Goal: Task Accomplishment & Management: Manage account settings

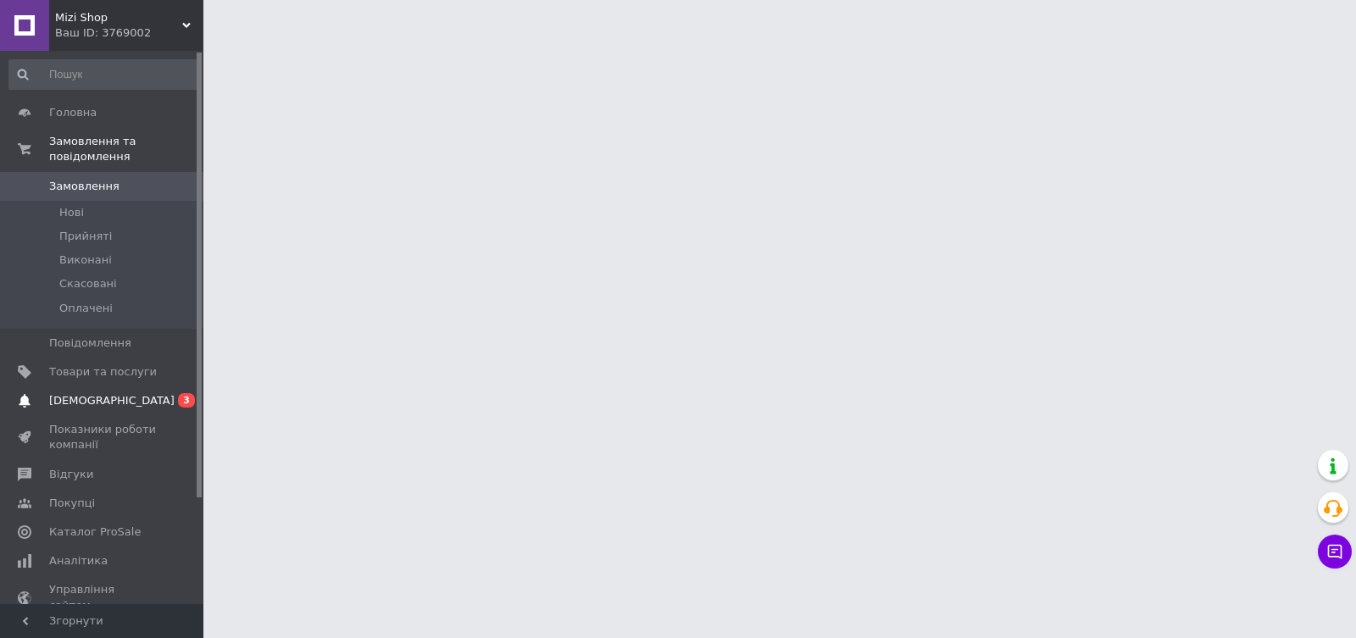
click at [128, 402] on span "[DEMOGRAPHIC_DATA]" at bounding box center [103, 400] width 108 height 15
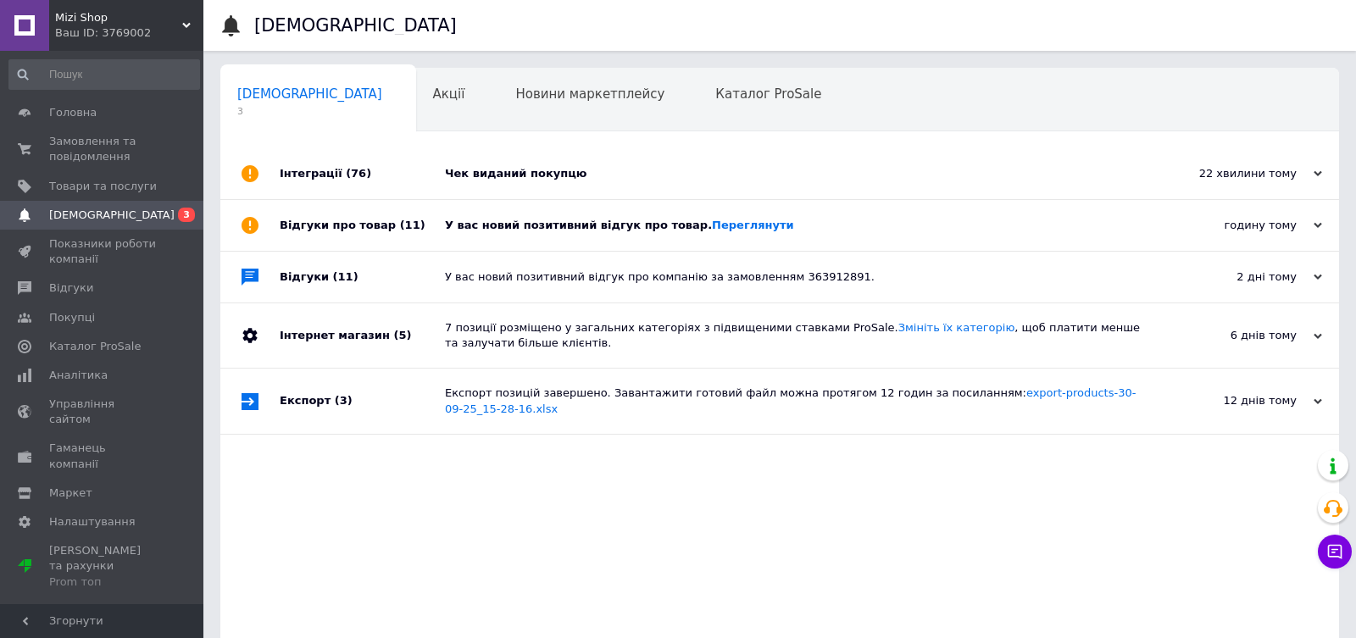
click at [588, 226] on div "У вас новий позитивний відгук про товар. Переглянути" at bounding box center [799, 225] width 708 height 15
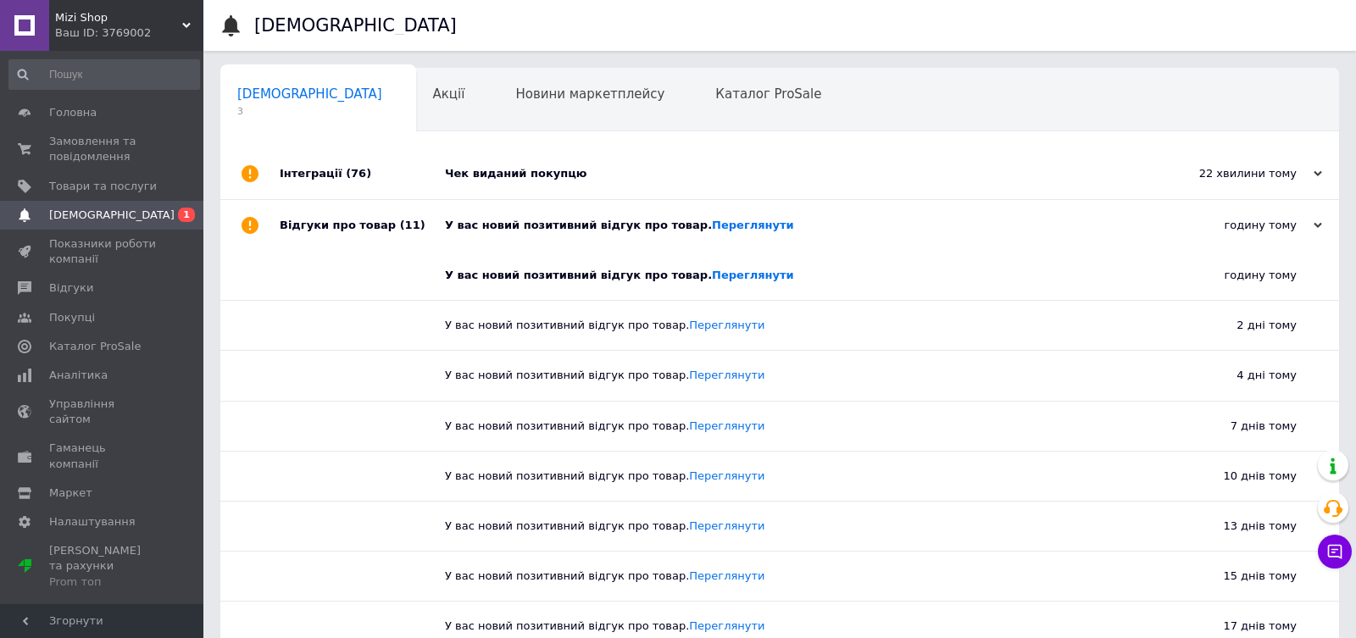
click at [647, 167] on div "Чек виданий покупцю" at bounding box center [799, 173] width 708 height 15
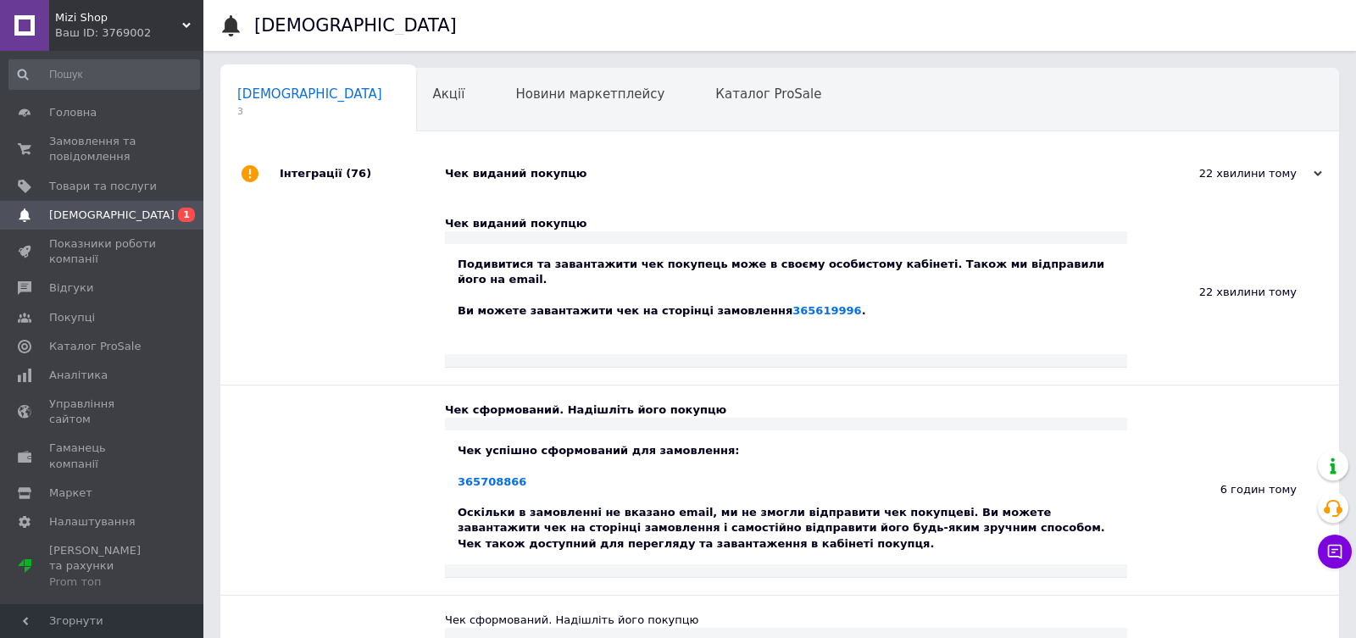
click at [142, 212] on span "[DEMOGRAPHIC_DATA]" at bounding box center [103, 215] width 108 height 15
click at [433, 100] on span "Акції" at bounding box center [449, 93] width 32 height 15
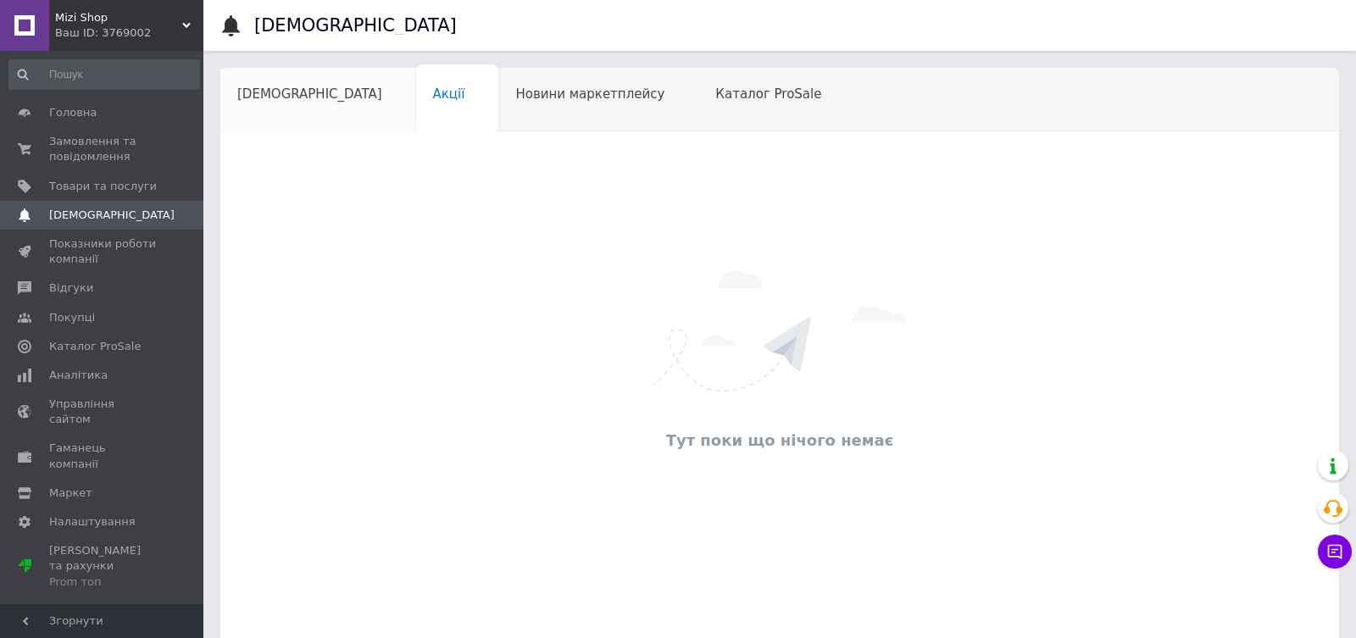
click at [251, 95] on span "[DEMOGRAPHIC_DATA]" at bounding box center [309, 93] width 145 height 15
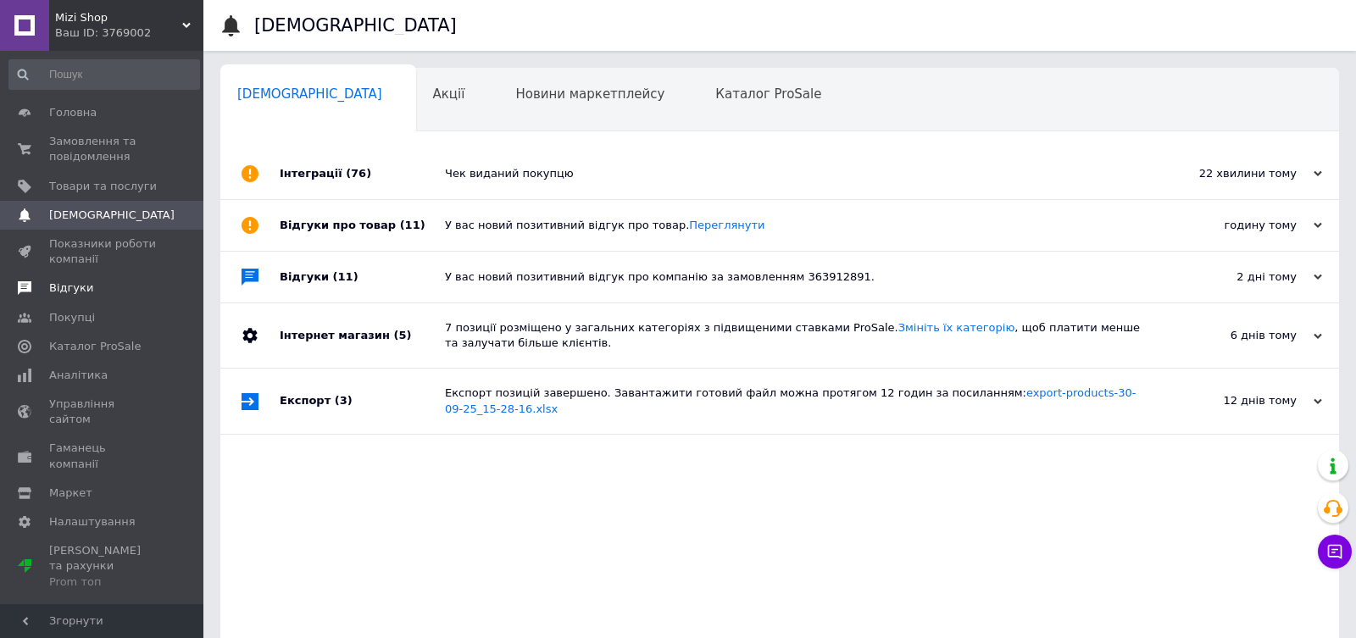
click at [81, 299] on link "Відгуки" at bounding box center [104, 288] width 208 height 29
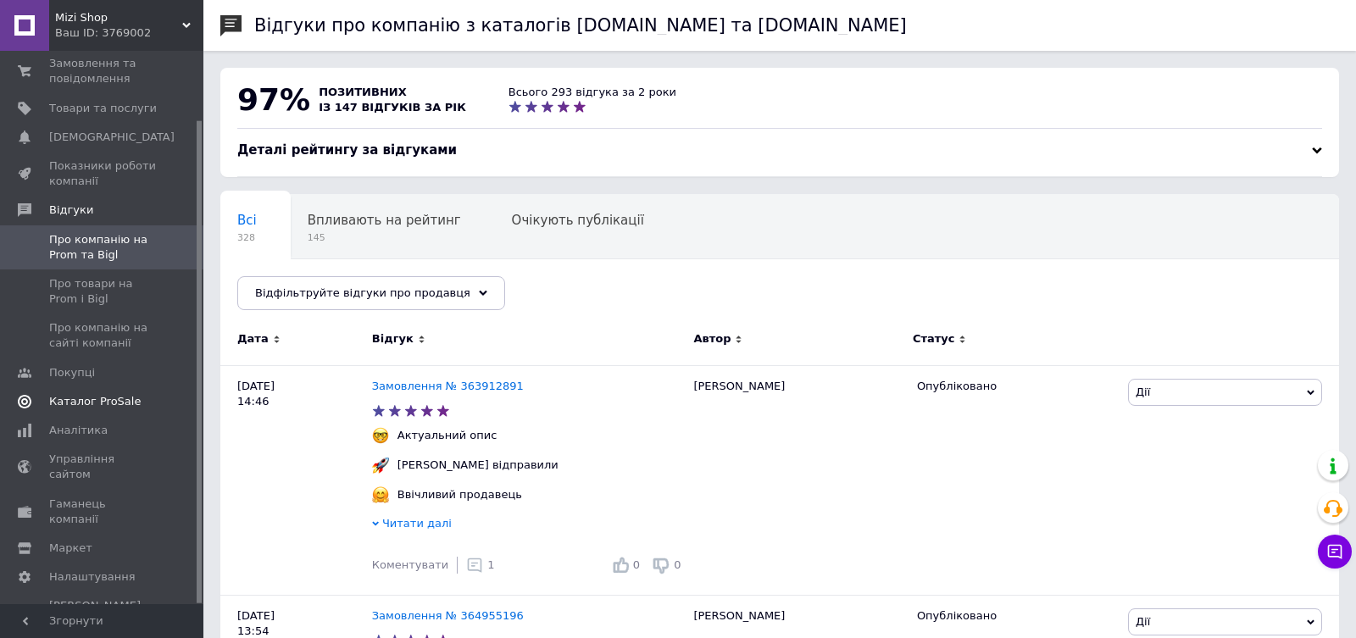
click at [80, 408] on link "Каталог ProSale" at bounding box center [104, 401] width 208 height 29
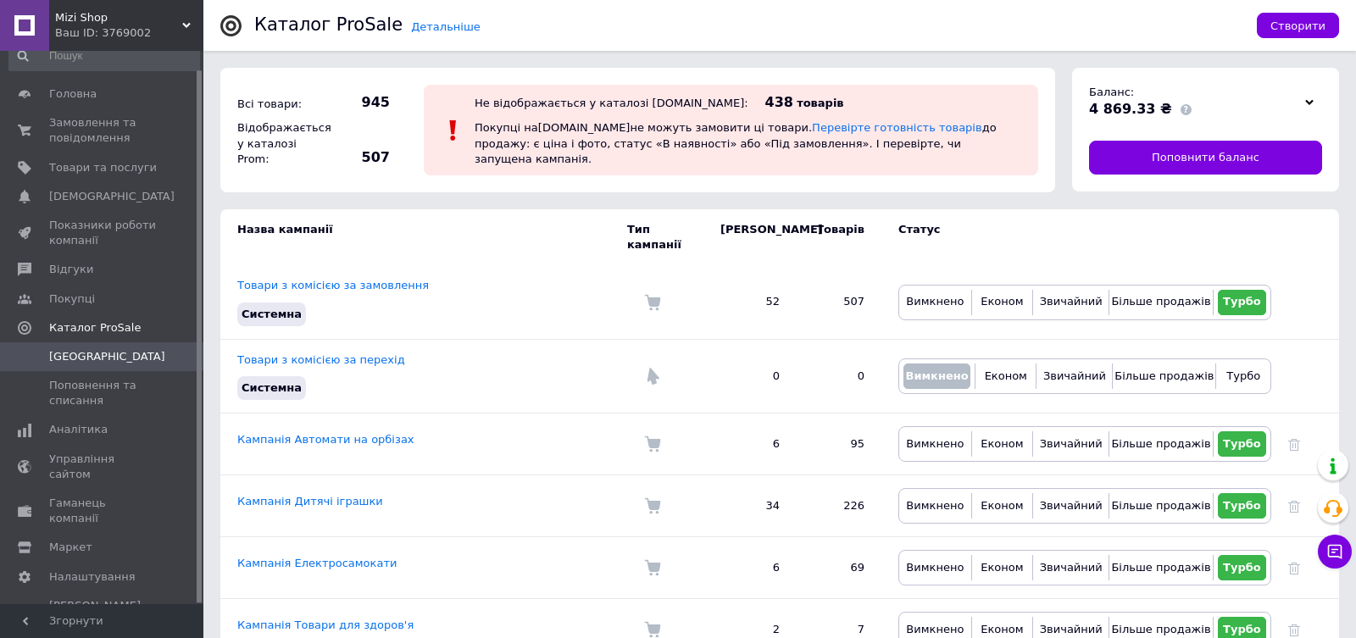
click at [208, 216] on div "Детальніше Каталог ProSale Створити Всі товари: 945 Відображається у каталозі P…" at bounding box center [779, 524] width 1152 height 1048
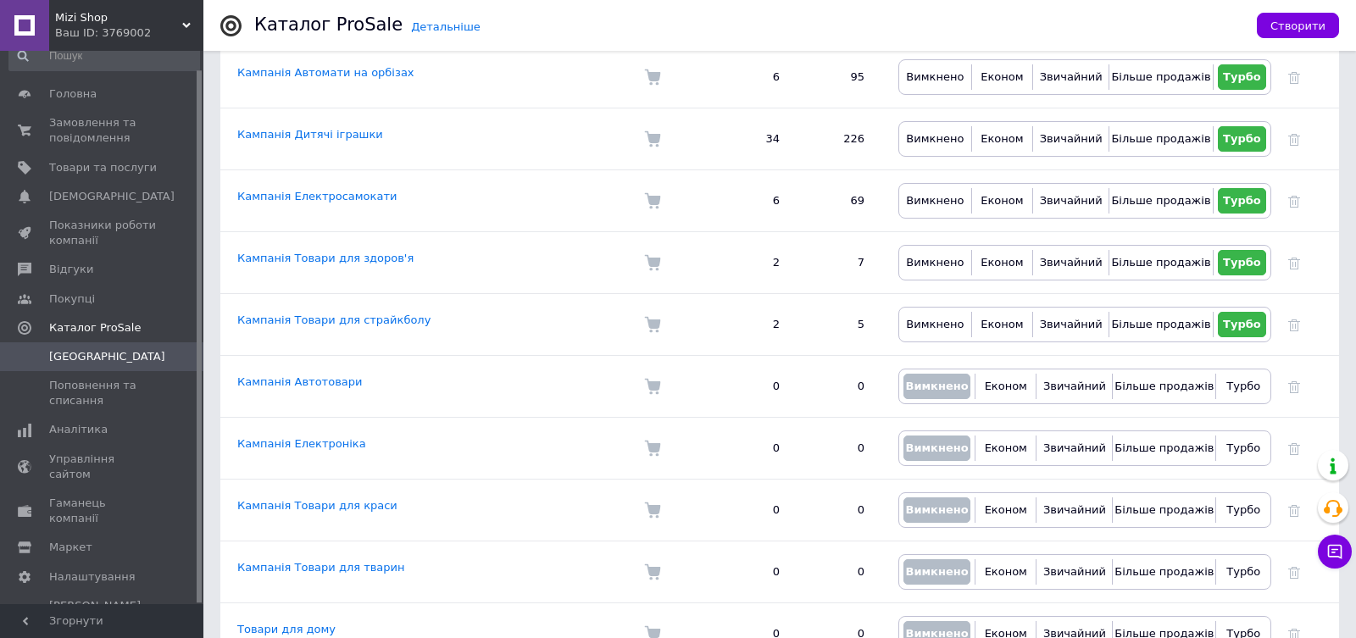
scroll to position [0, 0]
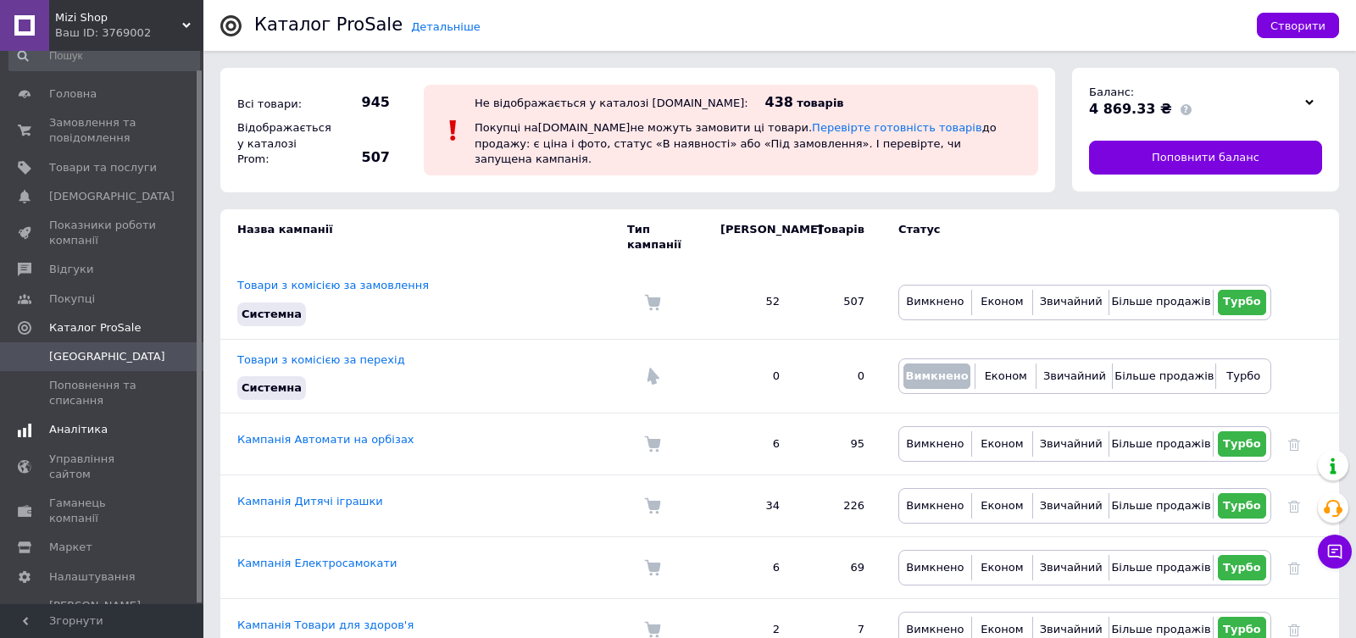
click at [74, 430] on span "Аналітика" at bounding box center [78, 429] width 58 height 15
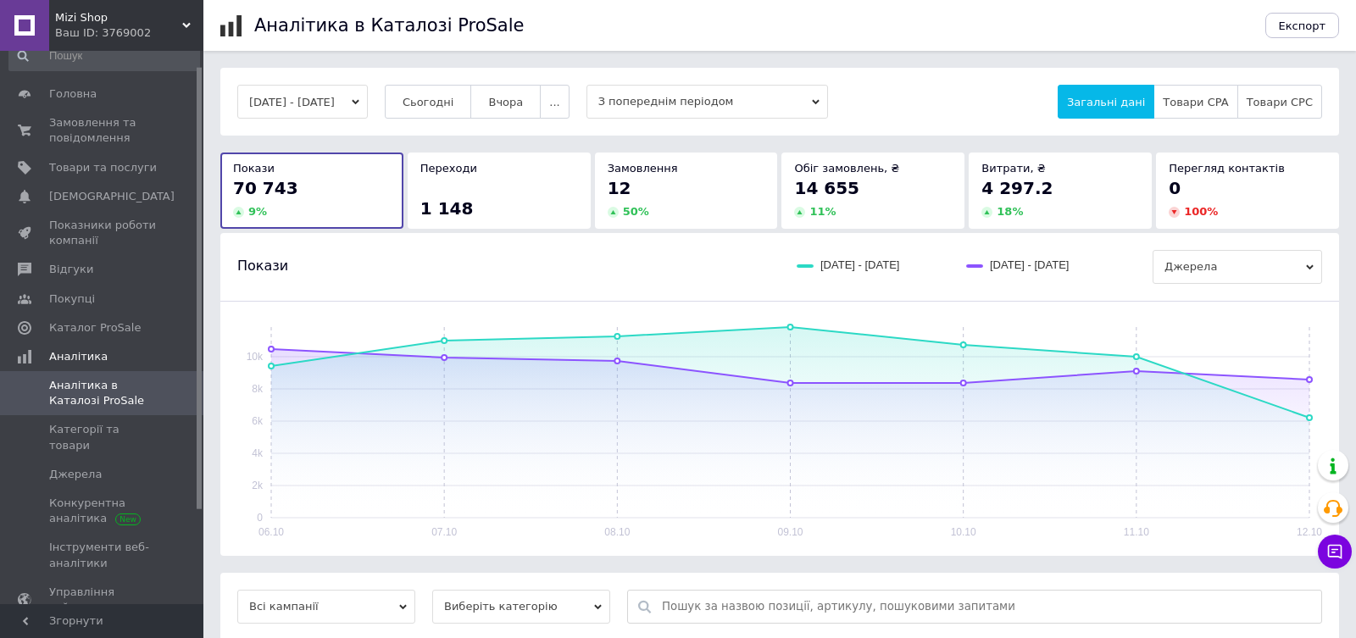
click at [208, 161] on div "06.10.2025 - 12.10.2025 Сьогодні Вчора ... З попереднім періодом Загальні дані …" at bounding box center [779, 599] width 1152 height 1063
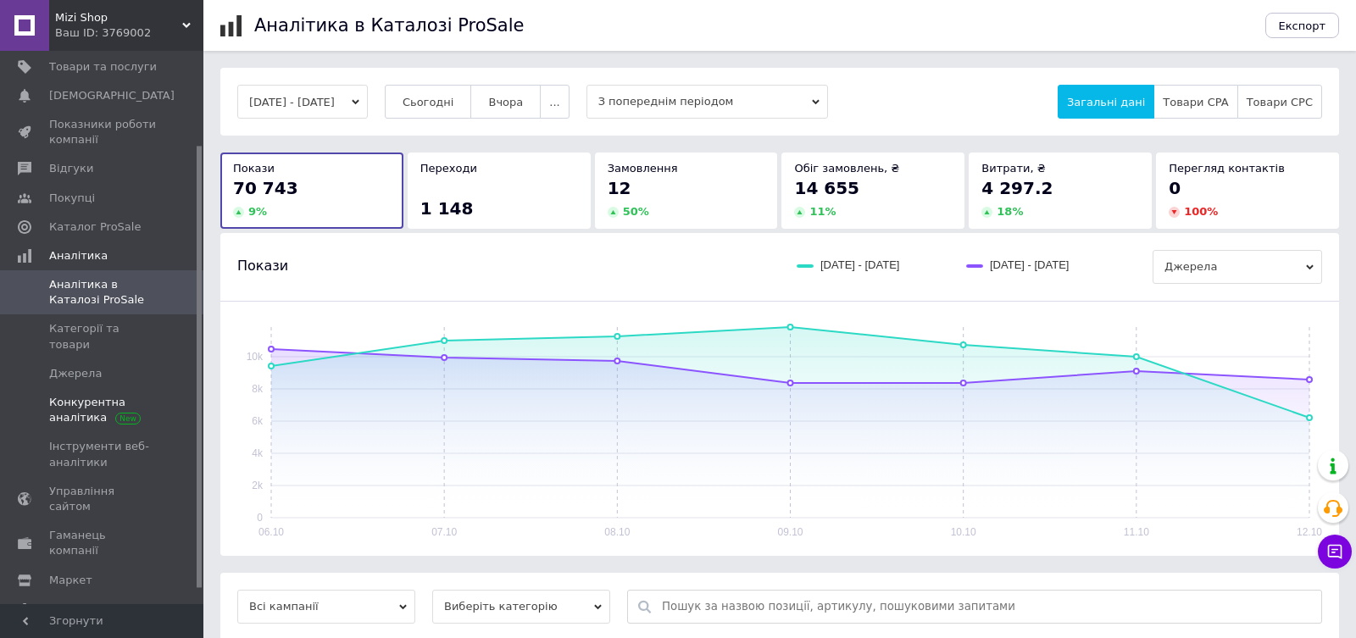
scroll to position [136, 0]
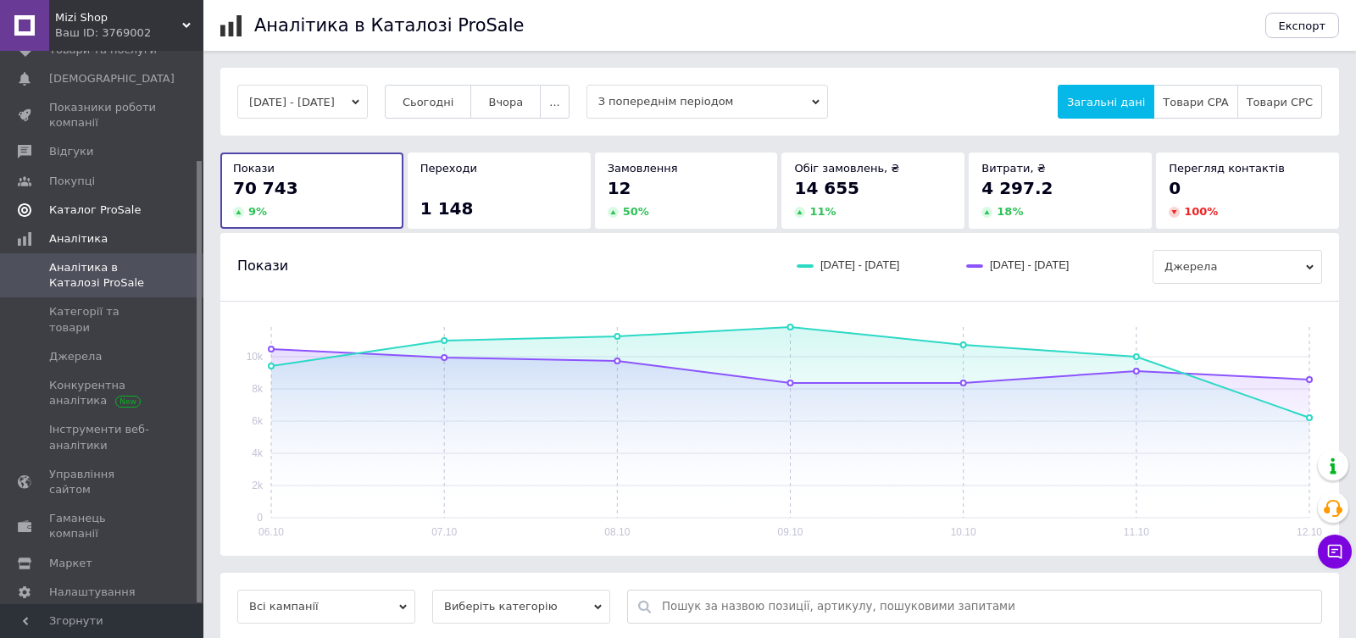
click at [71, 203] on span "Каталог ProSale" at bounding box center [95, 210] width 92 height 15
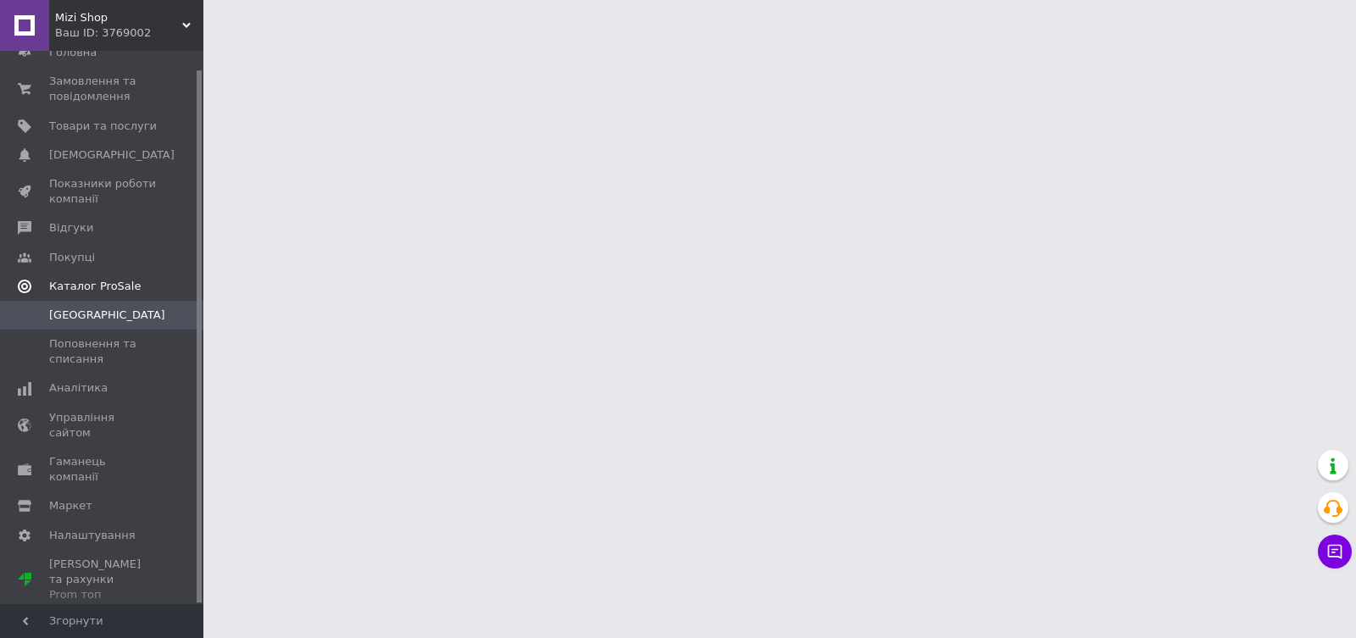
scroll to position [19, 0]
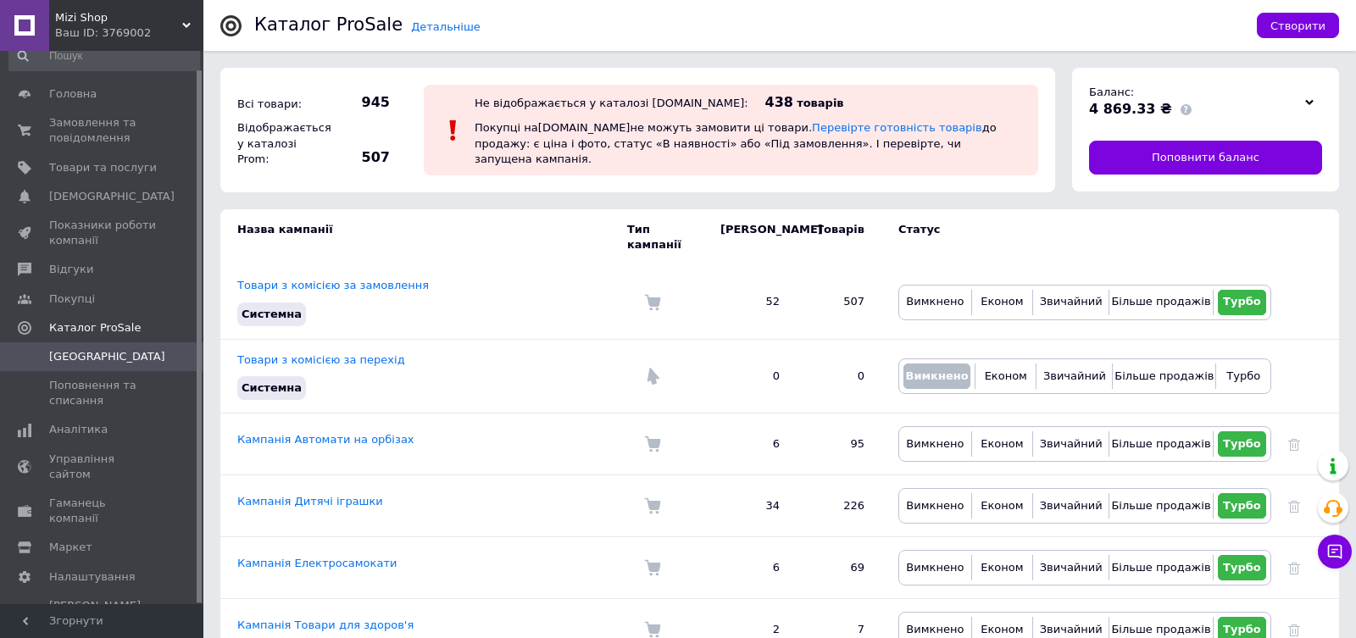
click at [207, 197] on div "Детальніше Каталог ProSale Створити Всі товари: 945 Відображається у каталозі P…" at bounding box center [779, 524] width 1152 height 1048
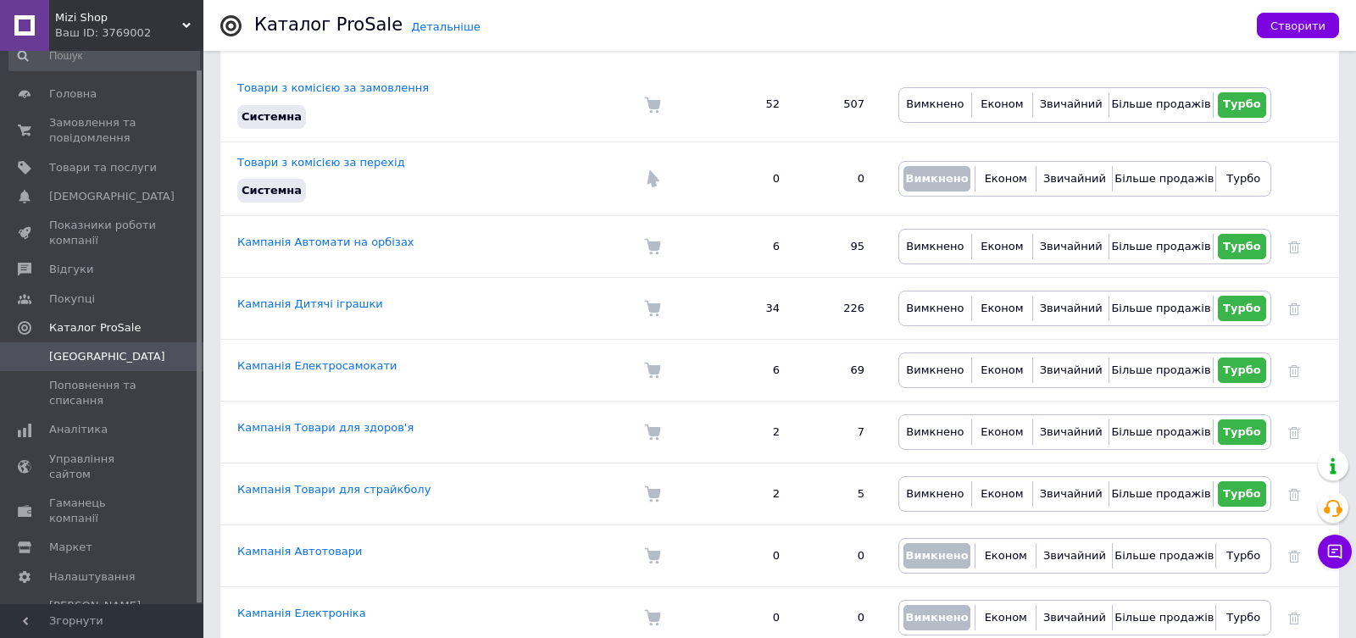
scroll to position [0, 0]
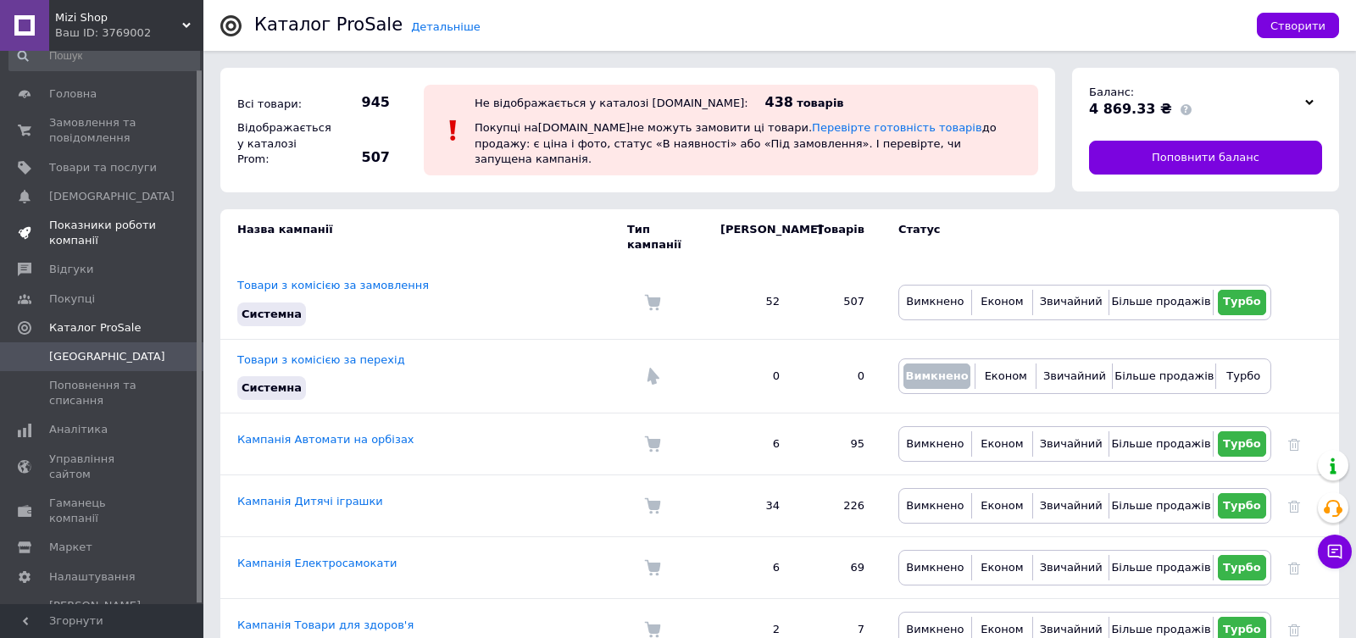
click at [59, 244] on span "Показники роботи компанії" at bounding box center [103, 233] width 108 height 31
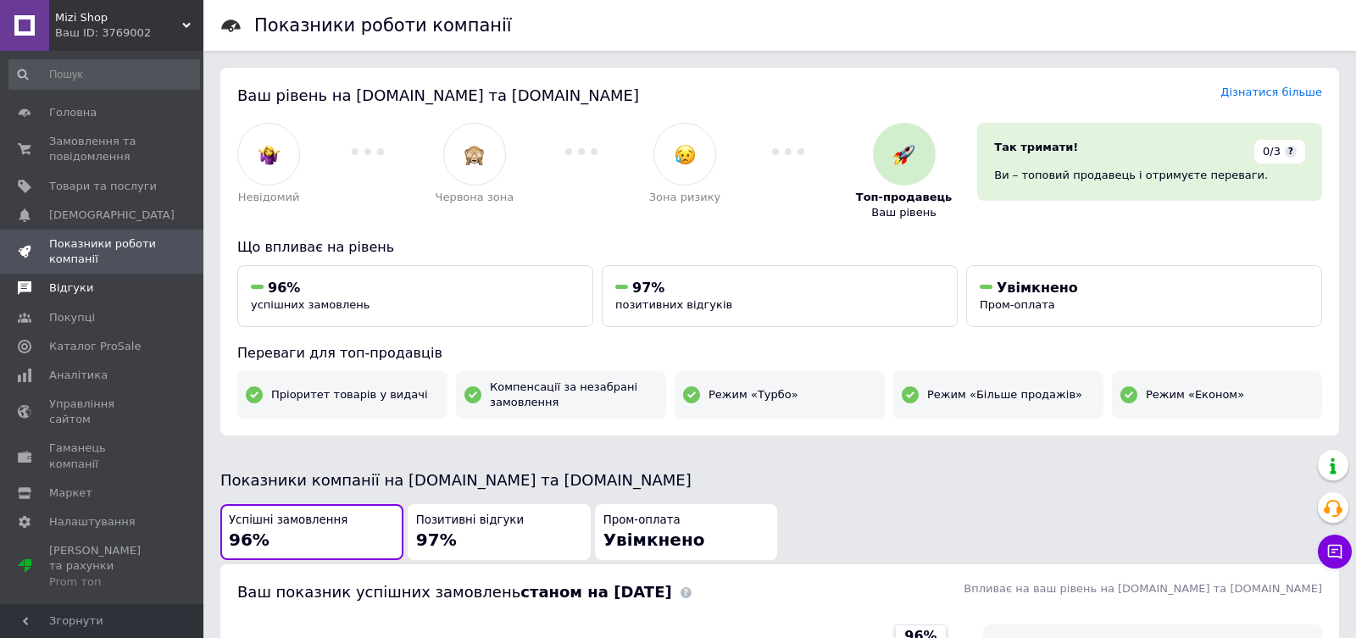
click at [69, 283] on span "Відгуки" at bounding box center [71, 287] width 44 height 15
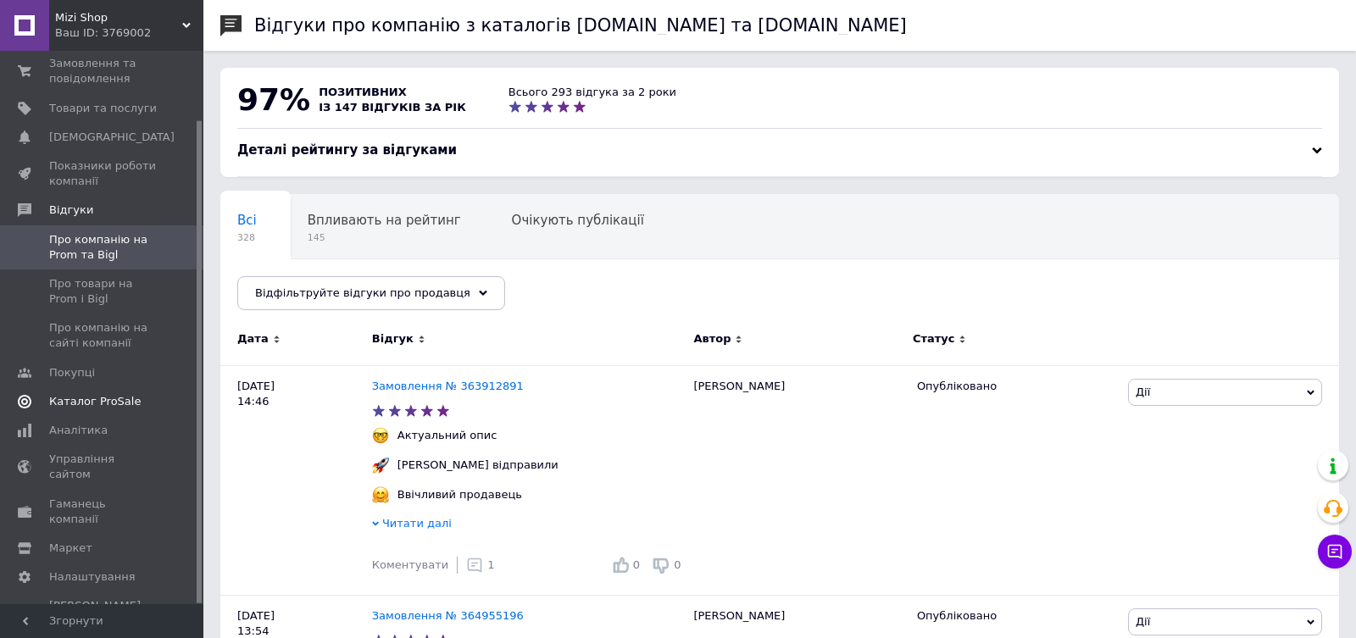
click at [75, 402] on span "Каталог ProSale" at bounding box center [95, 401] width 92 height 15
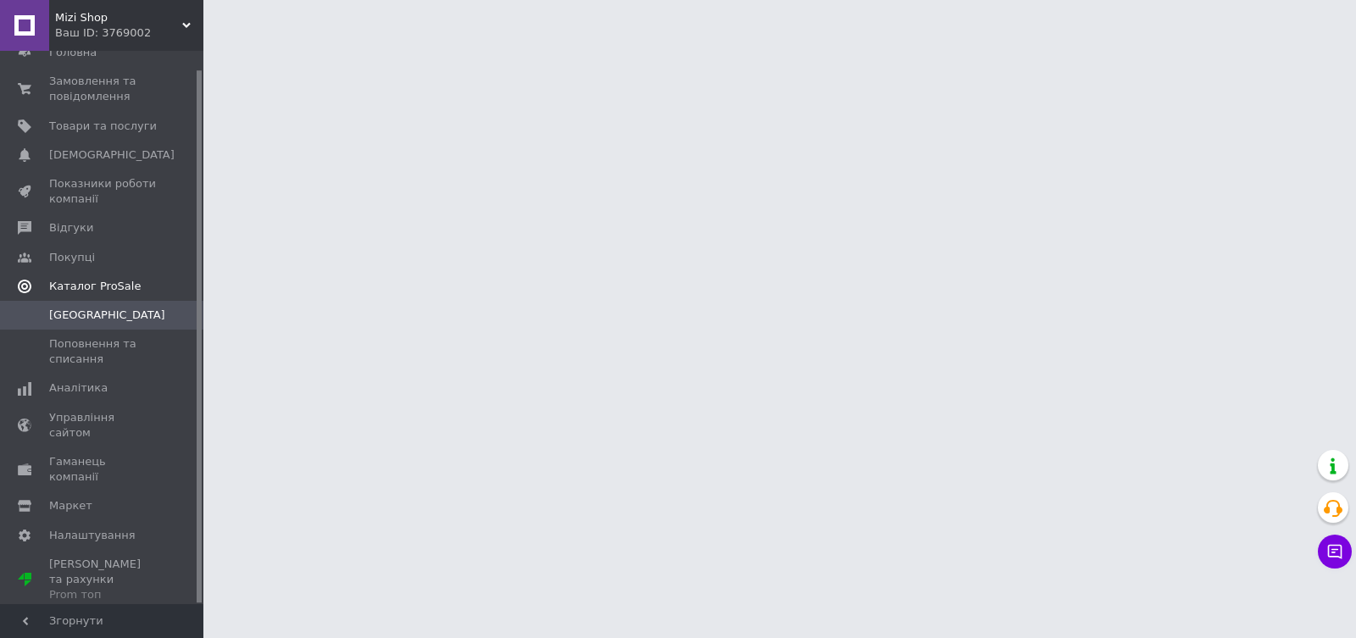
scroll to position [19, 0]
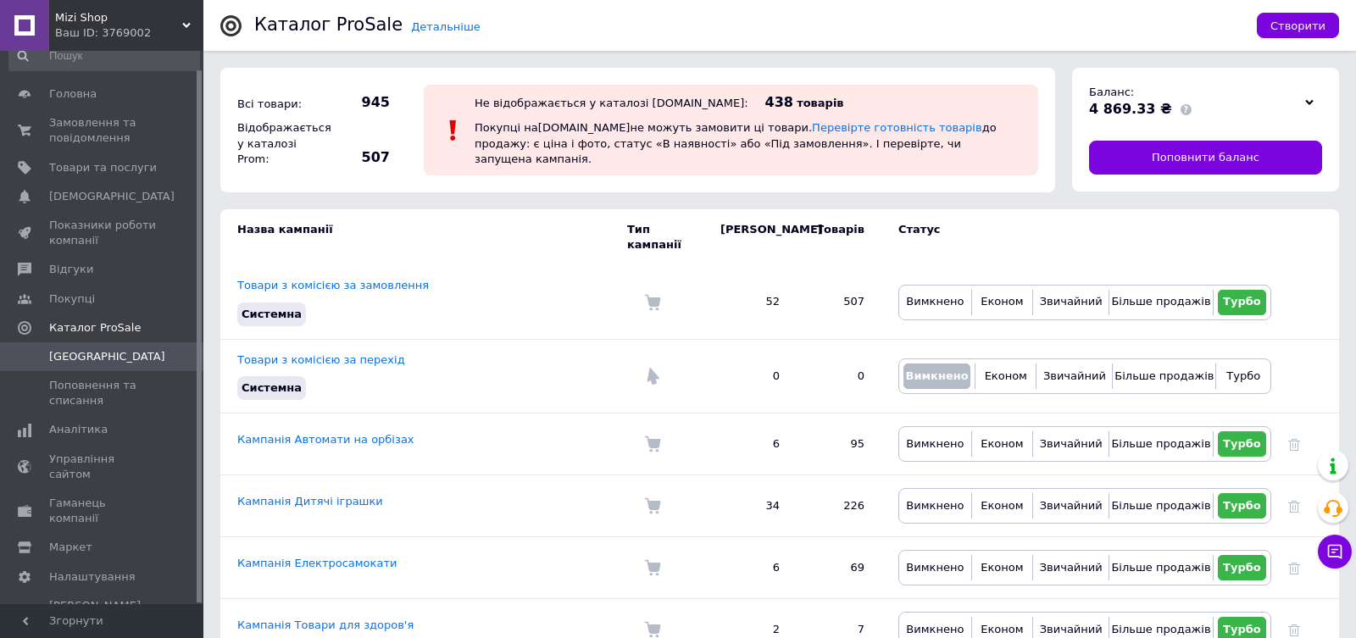
click at [211, 232] on div "Детальніше Каталог ProSale Створити Всі товари: 945 Відображається у каталозі P…" at bounding box center [779, 524] width 1152 height 1048
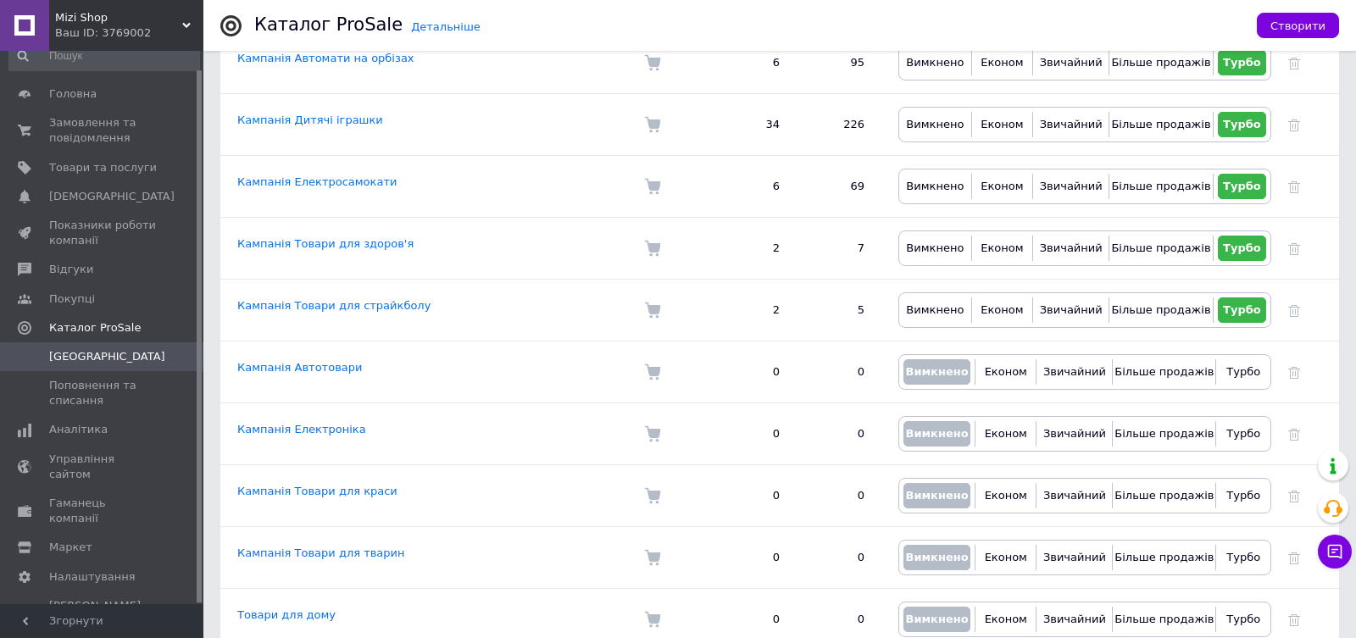
scroll to position [0, 0]
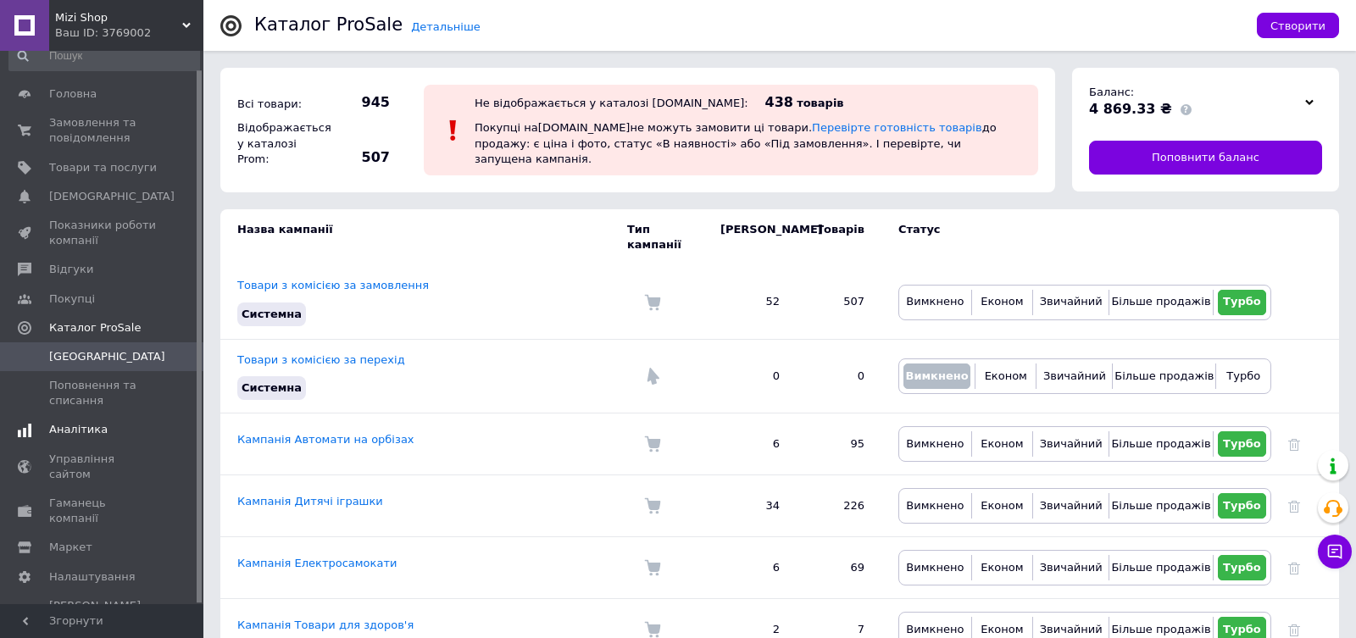
click at [81, 431] on span "Аналітика" at bounding box center [78, 429] width 58 height 15
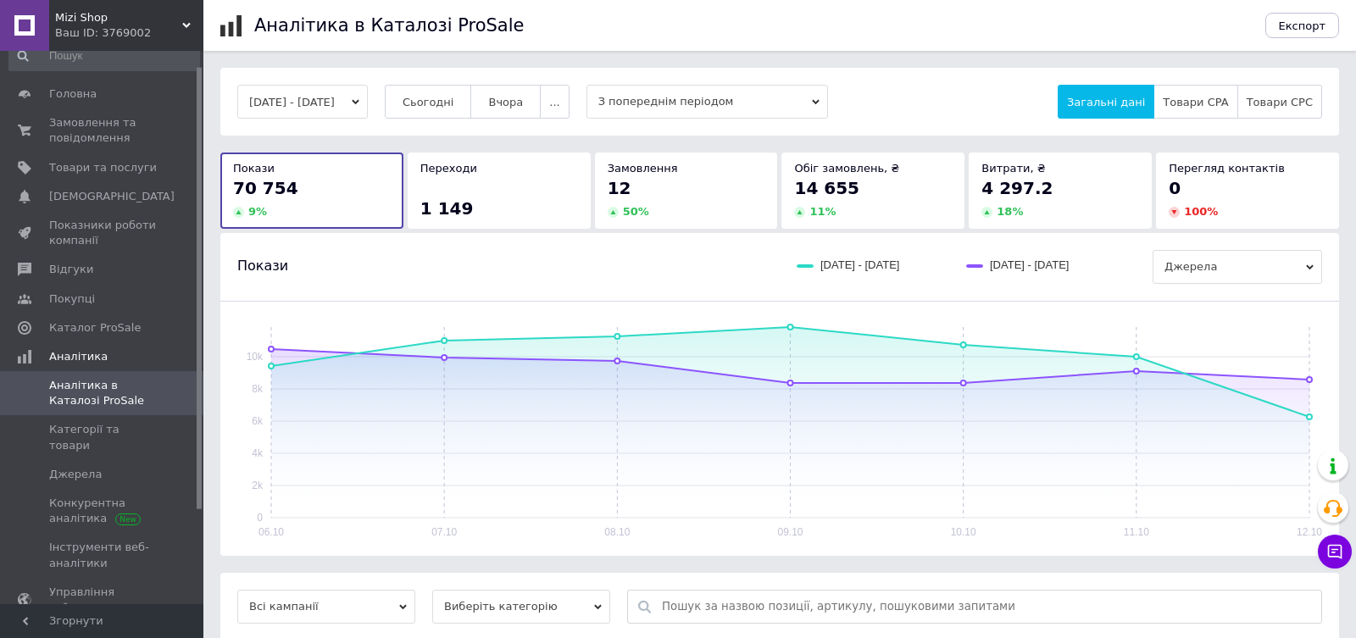
click at [206, 153] on div "06.10.2025 - 12.10.2025 Сьогодні Вчора ... З попереднім періодом Загальні дані …" at bounding box center [779, 599] width 1152 height 1063
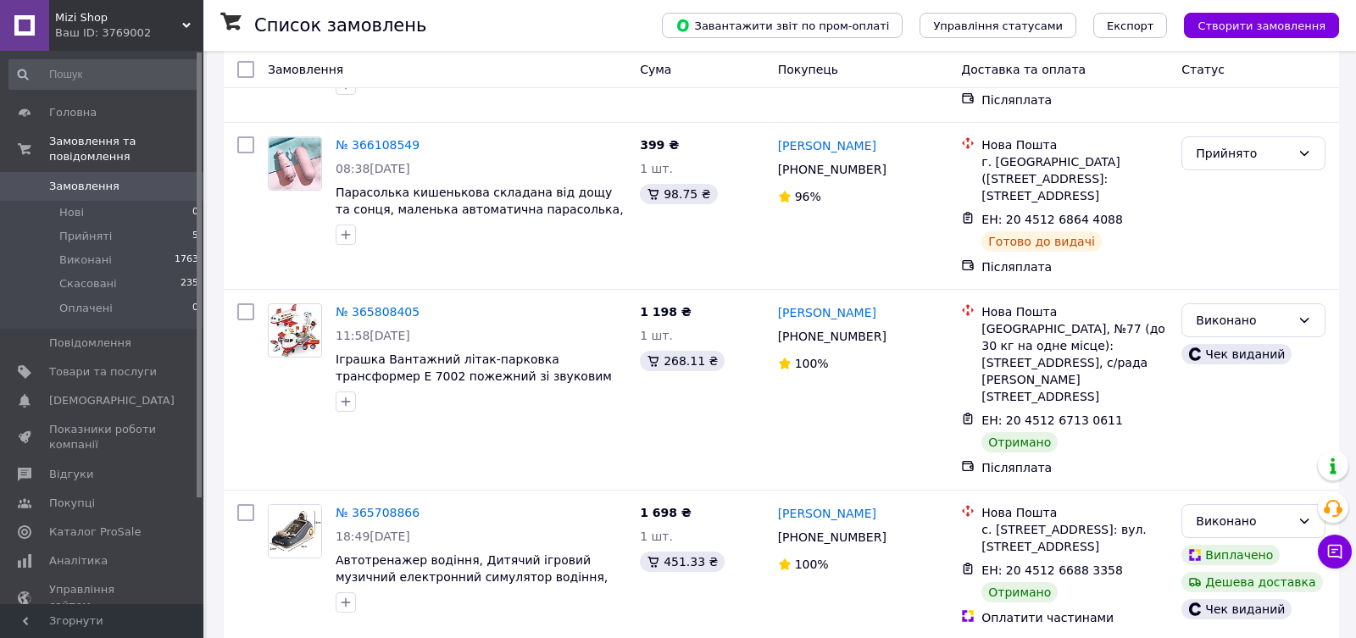
scroll to position [388, 0]
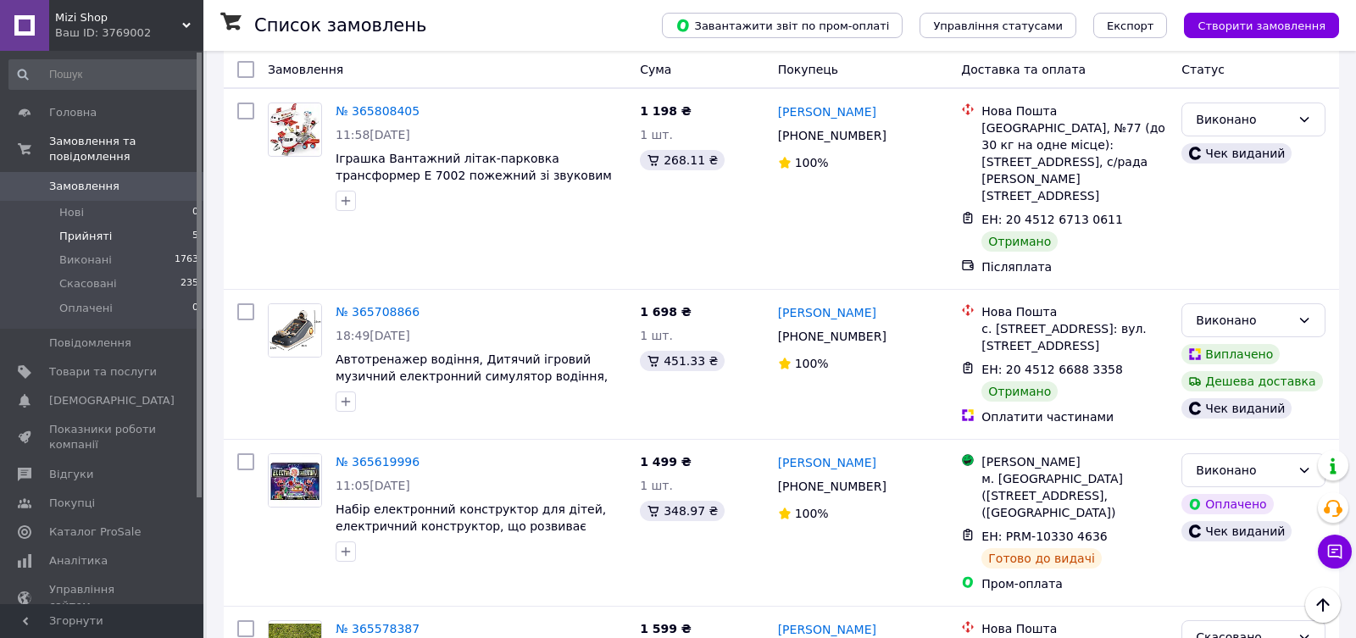
click at [97, 244] on li "Прийняті 5" at bounding box center [104, 237] width 208 height 24
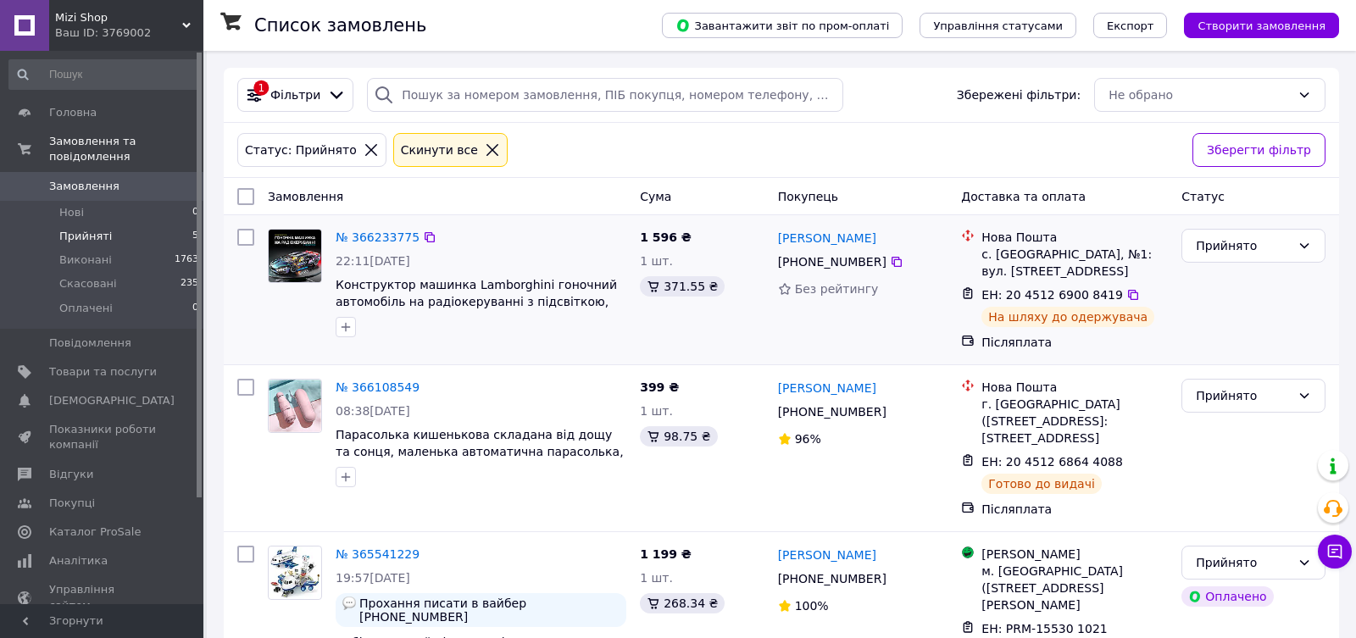
scroll to position [400, 0]
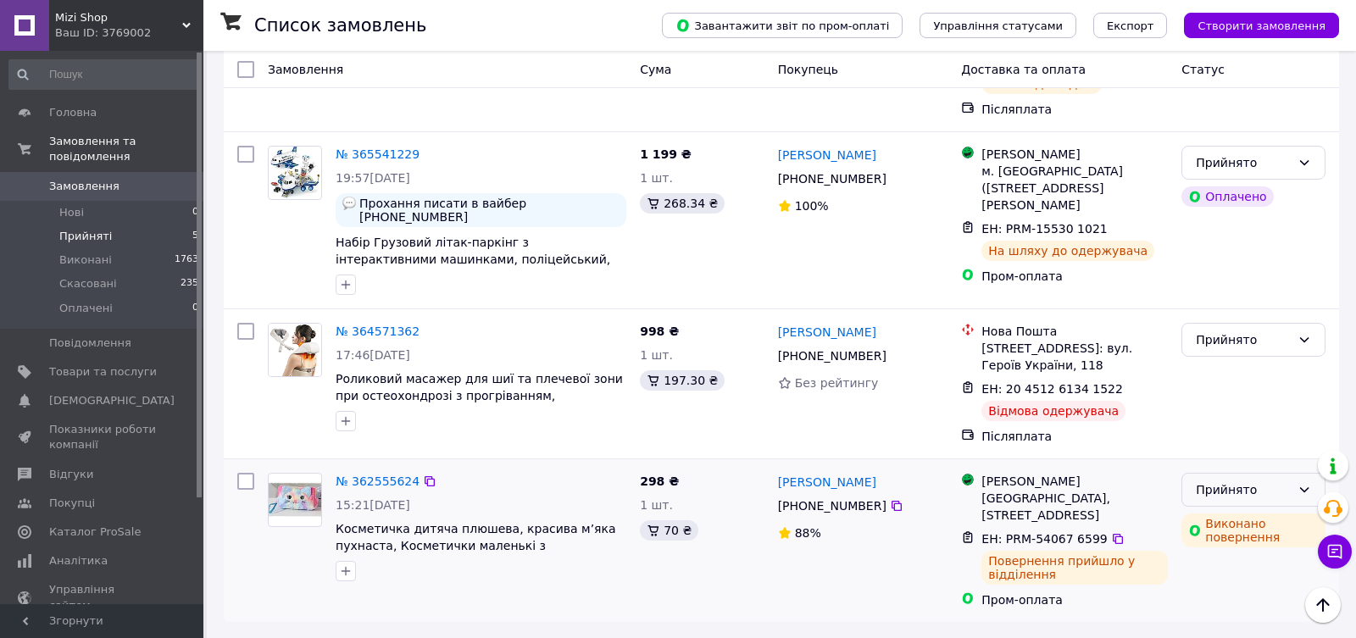
click at [1237, 476] on div "Прийнято" at bounding box center [1253, 490] width 144 height 34
click at [1231, 518] on li "Виконано" at bounding box center [1253, 525] width 142 height 31
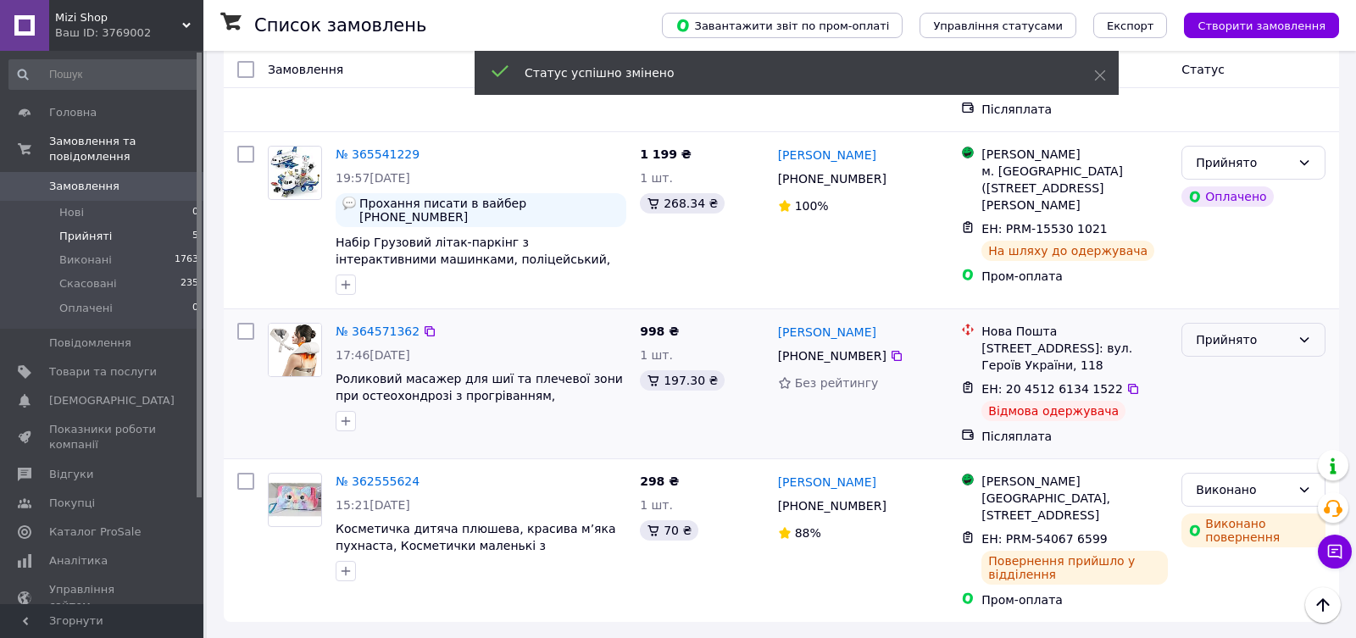
click at [1247, 341] on div "Прийнято" at bounding box center [1243, 339] width 95 height 19
click at [1225, 369] on li "Виконано" at bounding box center [1253, 375] width 142 height 31
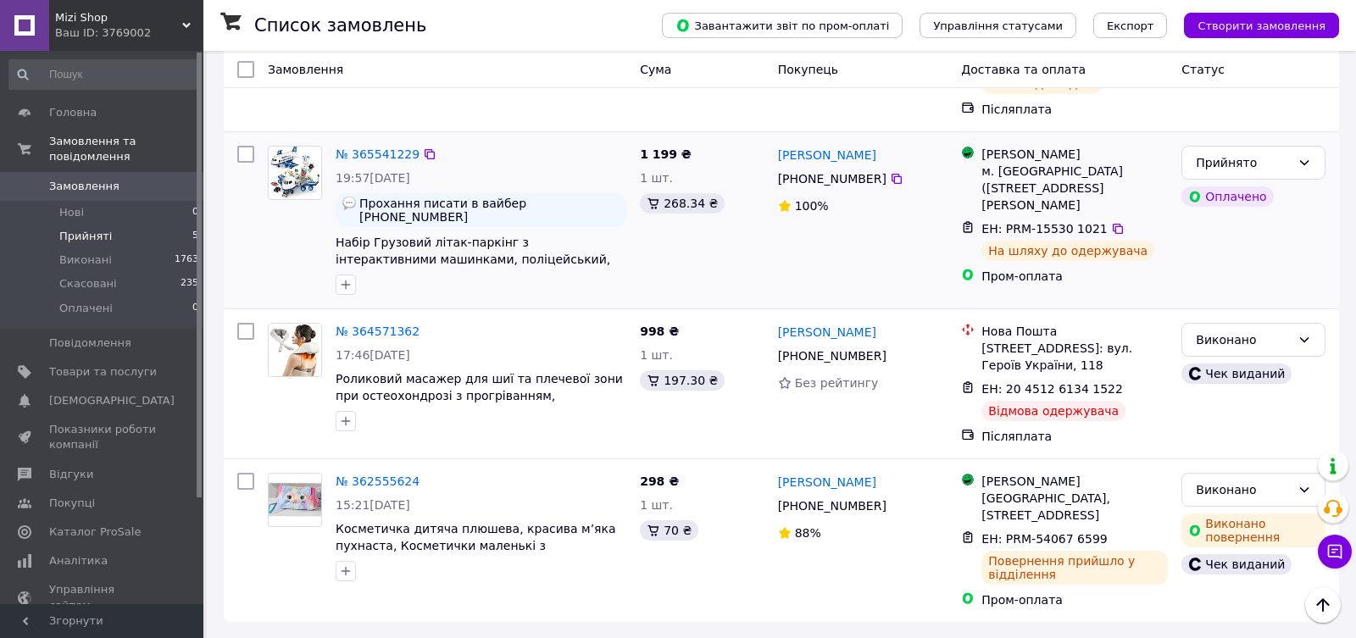
scroll to position [0, 0]
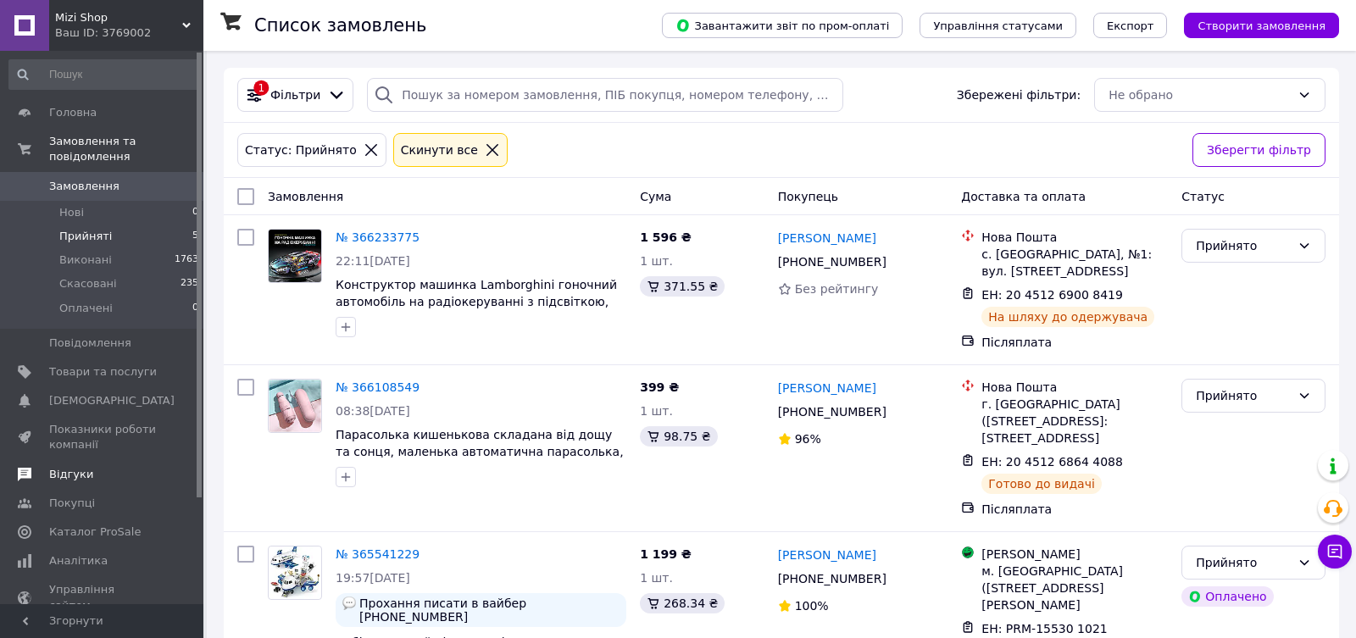
click at [80, 470] on span "Відгуки" at bounding box center [71, 474] width 44 height 15
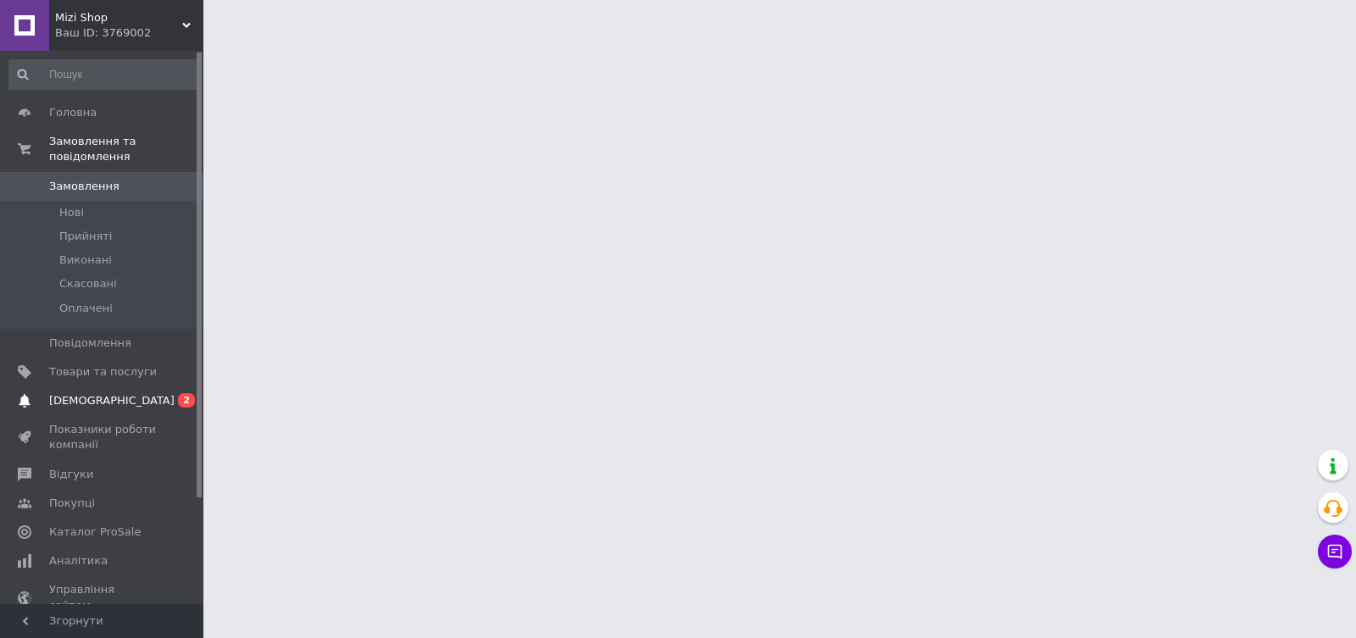
click at [75, 397] on span "[DEMOGRAPHIC_DATA]" at bounding box center [111, 400] width 125 height 15
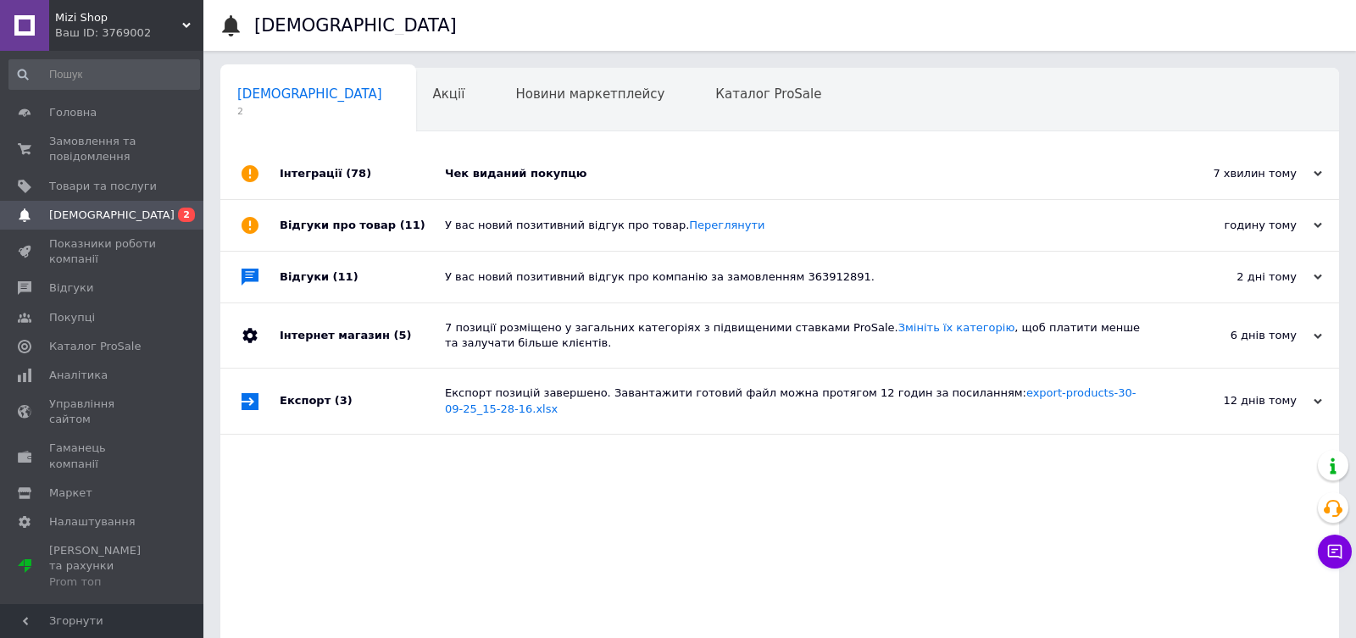
click at [489, 184] on div "Чек виданий покупцю" at bounding box center [799, 173] width 708 height 51
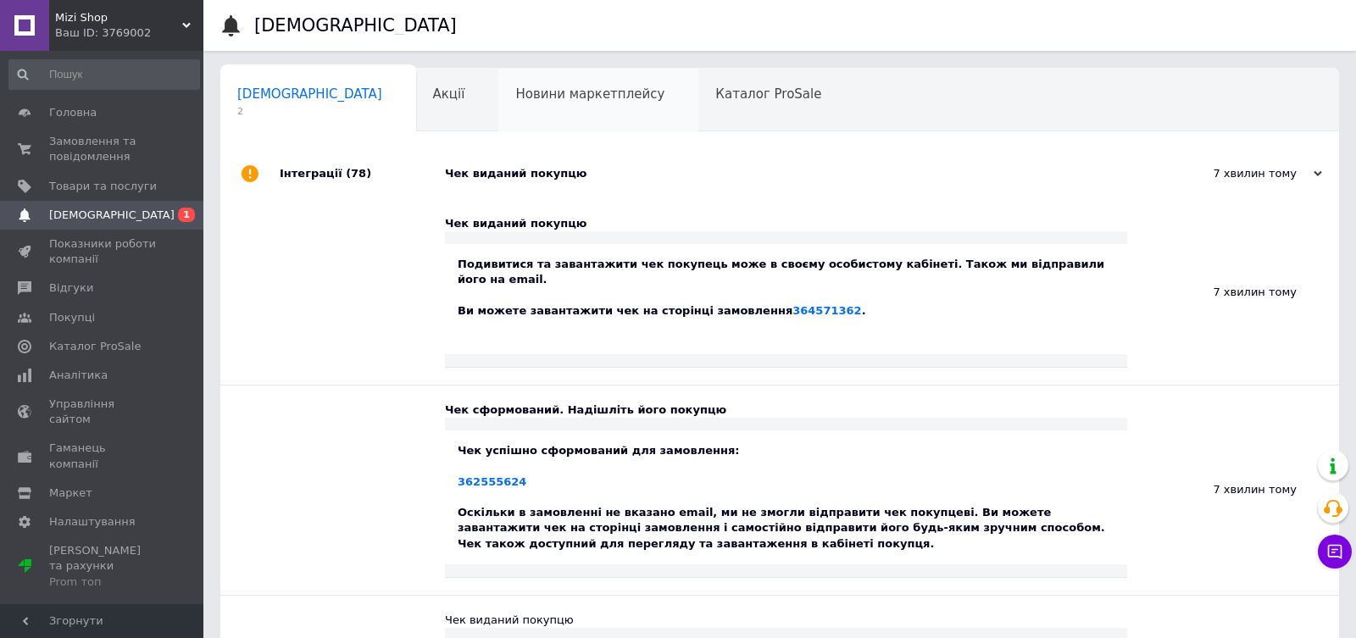
click at [515, 86] on span "Новини маркетплейсу" at bounding box center [589, 93] width 149 height 15
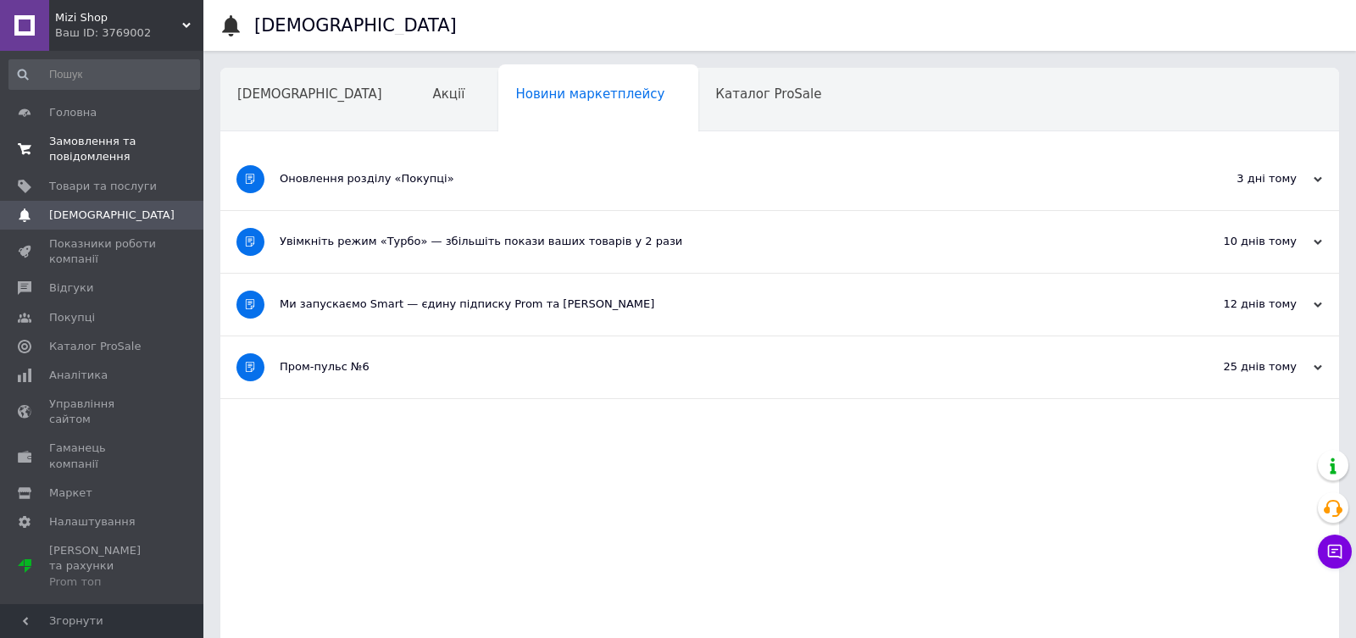
click at [103, 146] on span "Замовлення та повідомлення" at bounding box center [103, 149] width 108 height 31
